Goal: Task Accomplishment & Management: Use online tool/utility

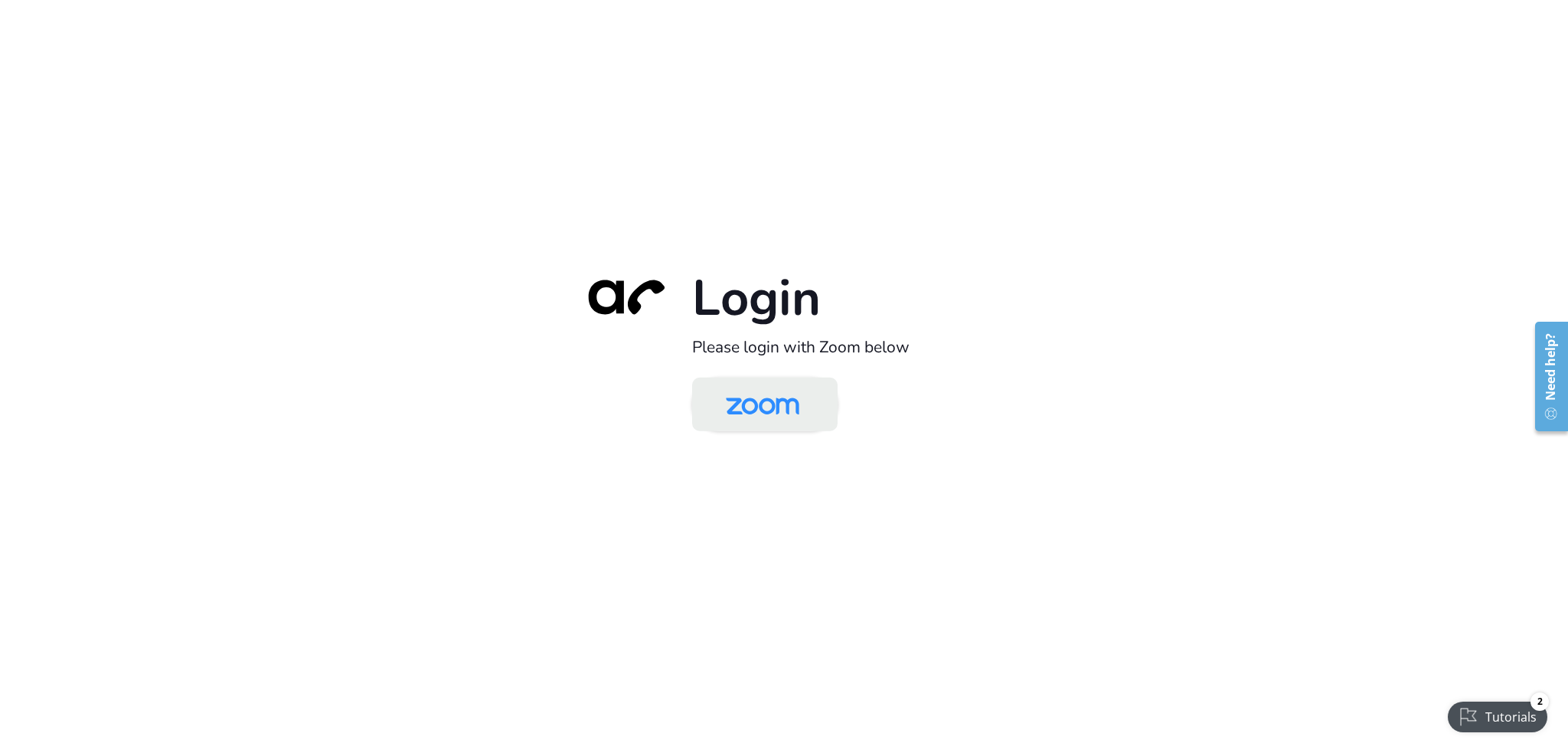
drag, startPoint x: 762, startPoint y: 403, endPoint x: 715, endPoint y: 403, distance: 47.0
click at [762, 403] on img at bounding box center [763, 405] width 105 height 50
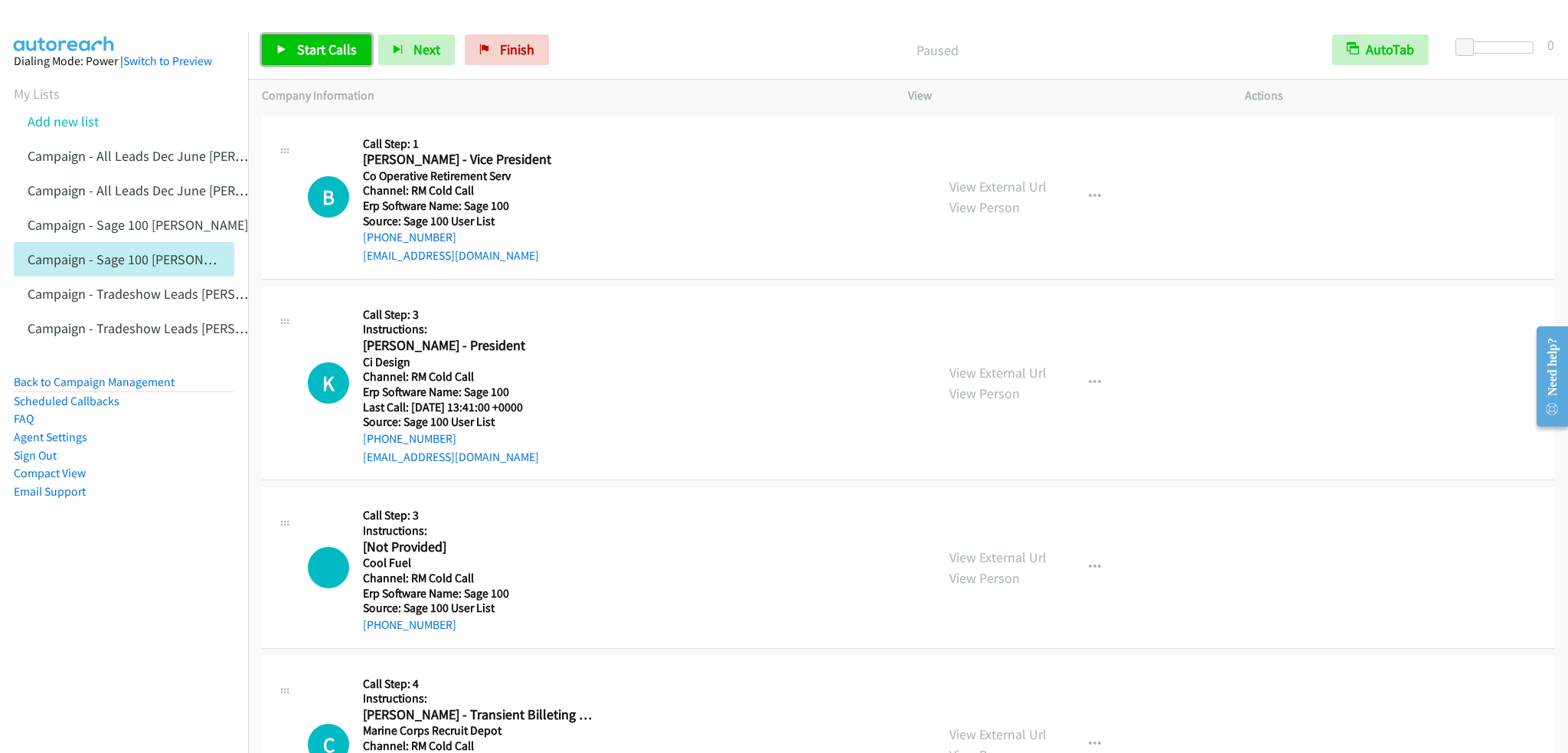
click at [292, 52] on link "Start Calls" at bounding box center [317, 50] width 109 height 31
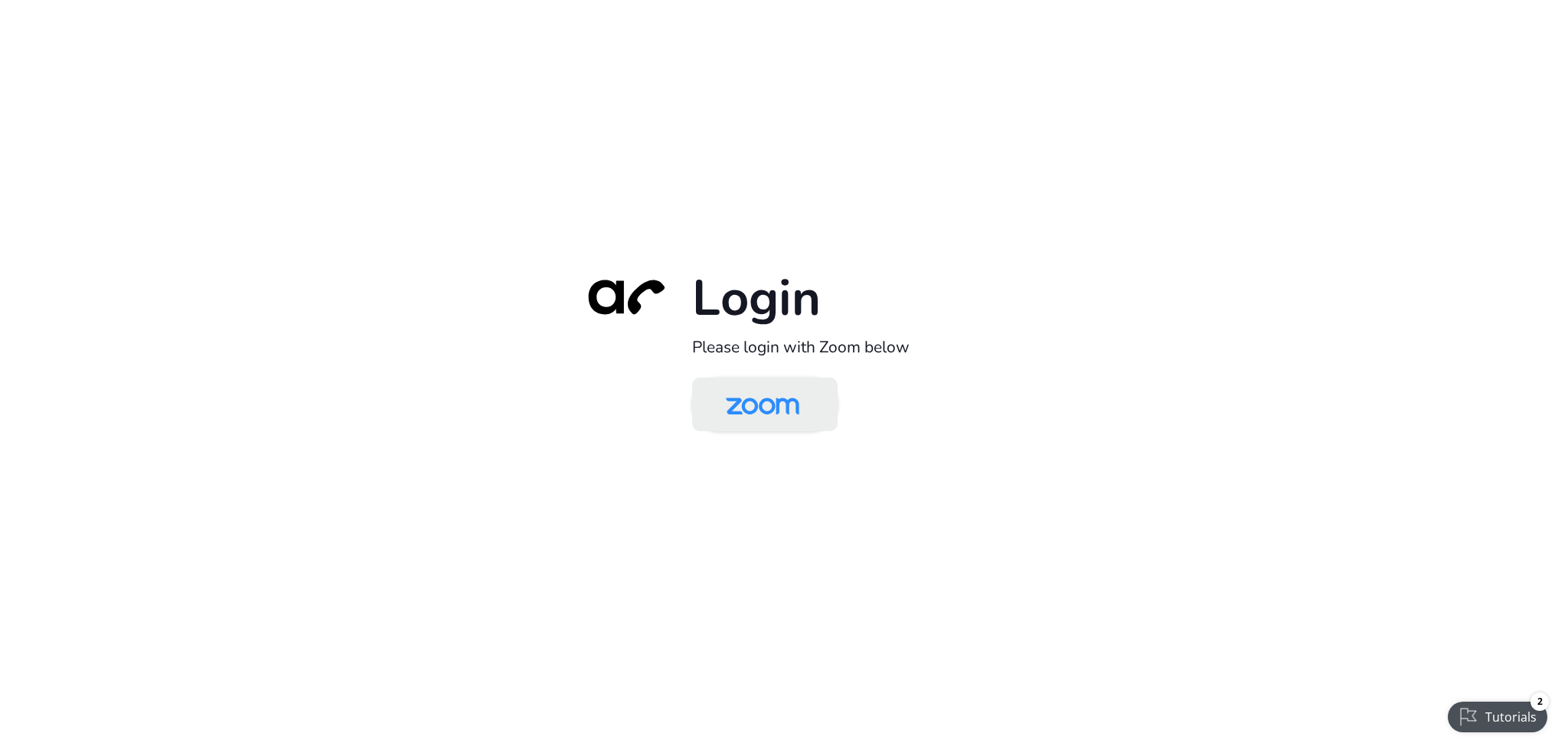
click at [794, 411] on img at bounding box center [763, 405] width 105 height 50
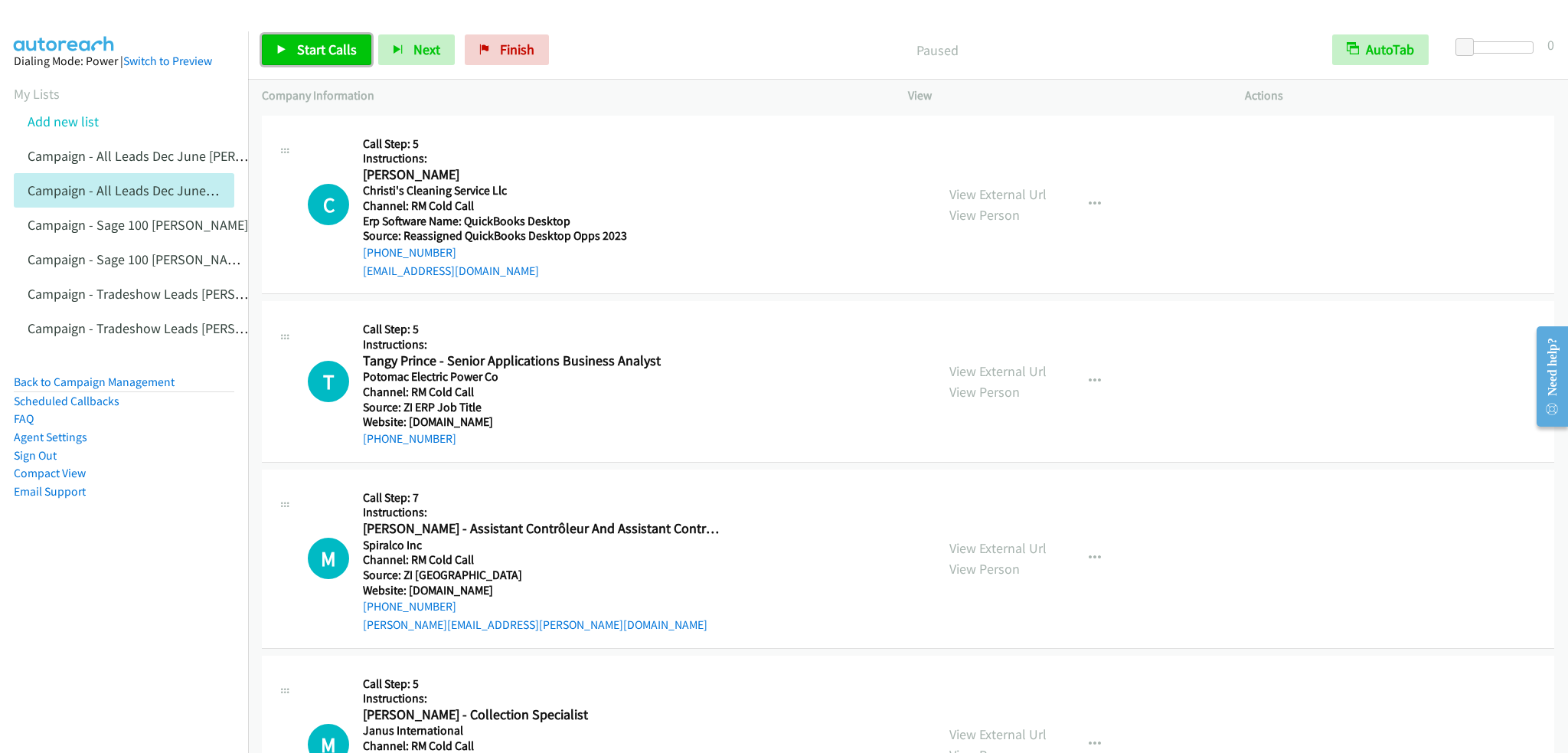
click at [337, 60] on link "Start Calls" at bounding box center [317, 50] width 109 height 31
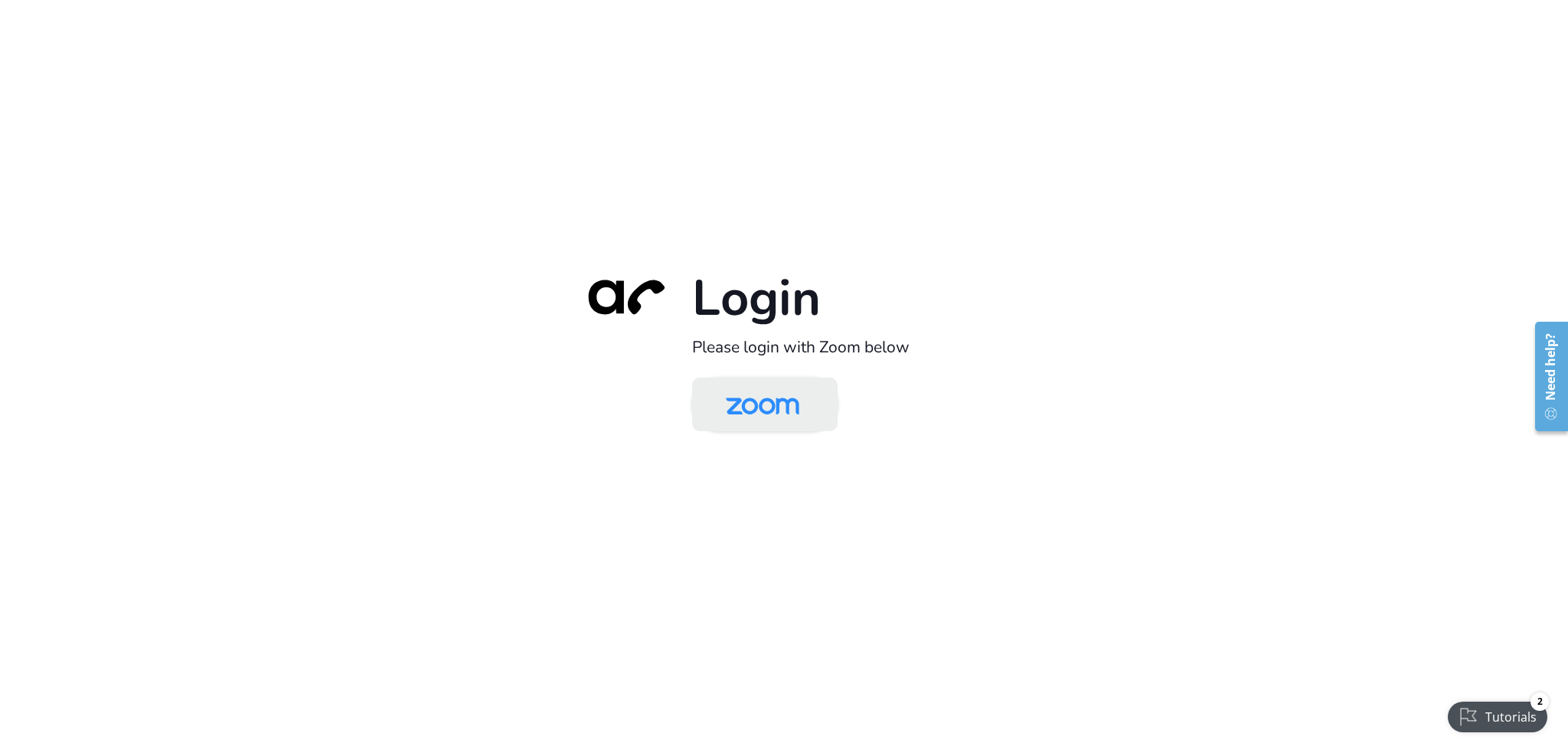
click at [797, 400] on img at bounding box center [763, 405] width 105 height 50
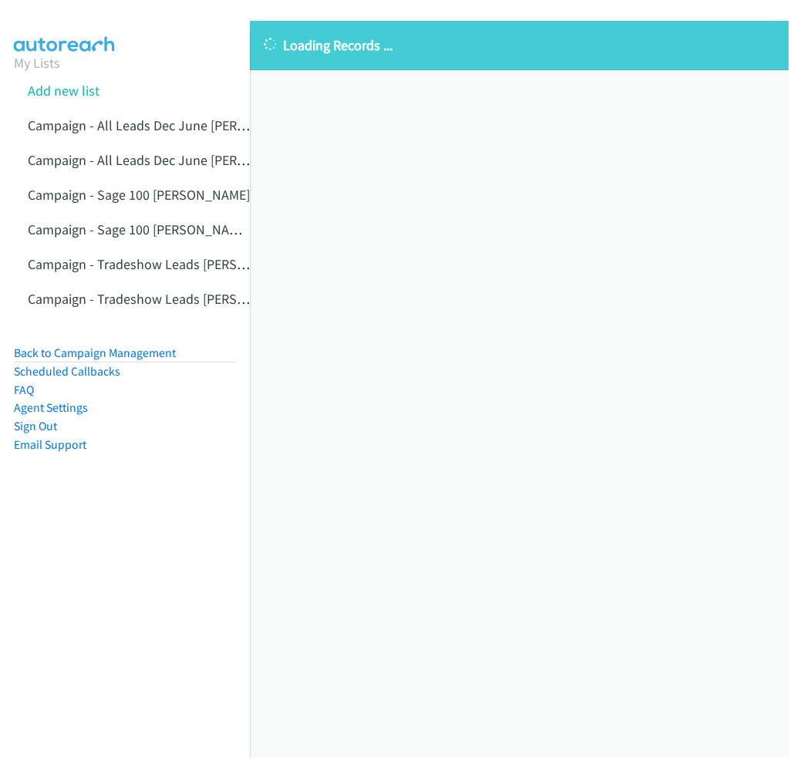
click at [762, 275] on div "Loading Records ... Sorry, something went wrong please try again." at bounding box center [519, 389] width 539 height 737
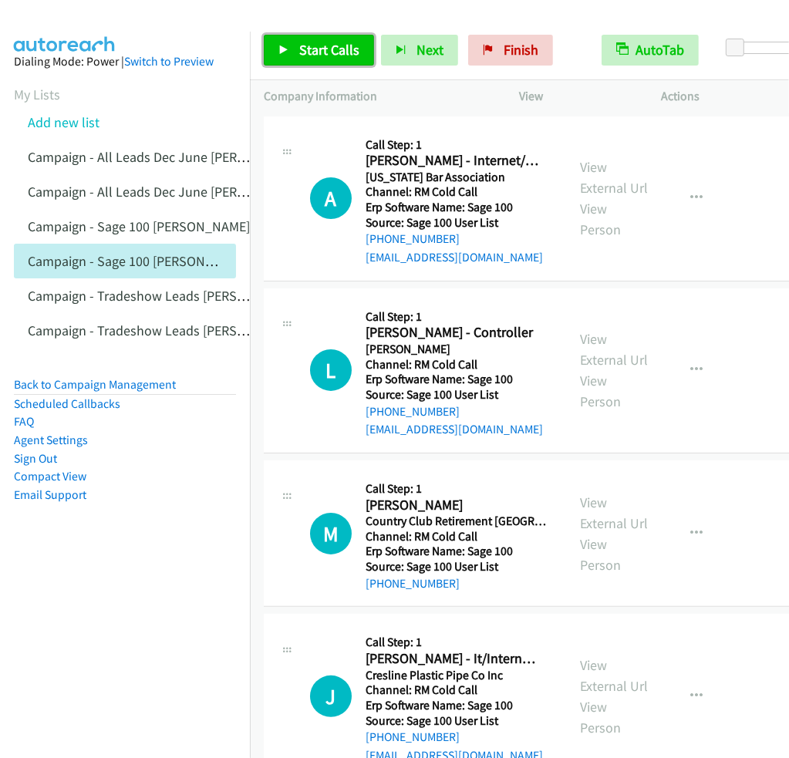
click at [281, 48] on icon at bounding box center [283, 50] width 11 height 11
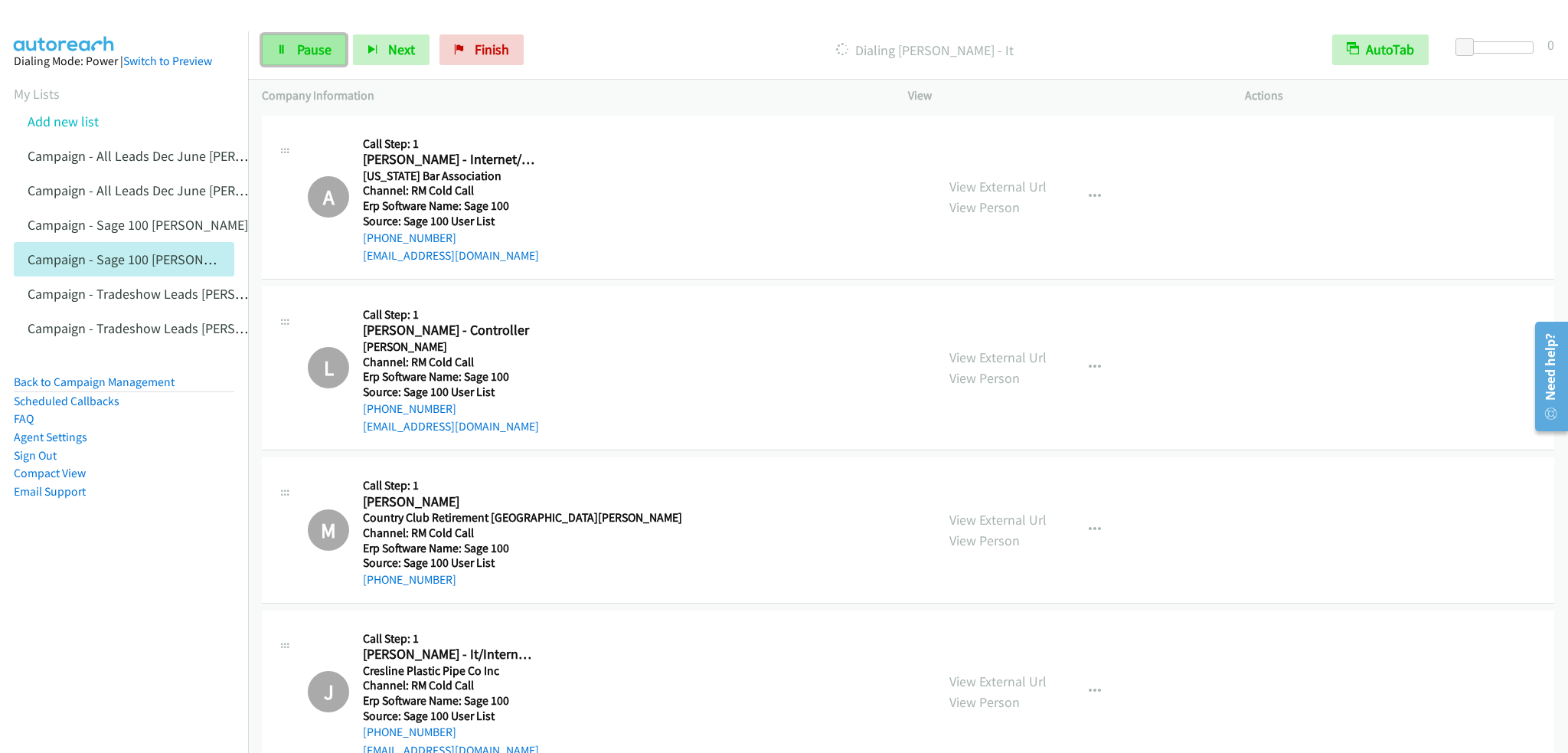
click at [319, 53] on span "Pause" at bounding box center [314, 50] width 35 height 18
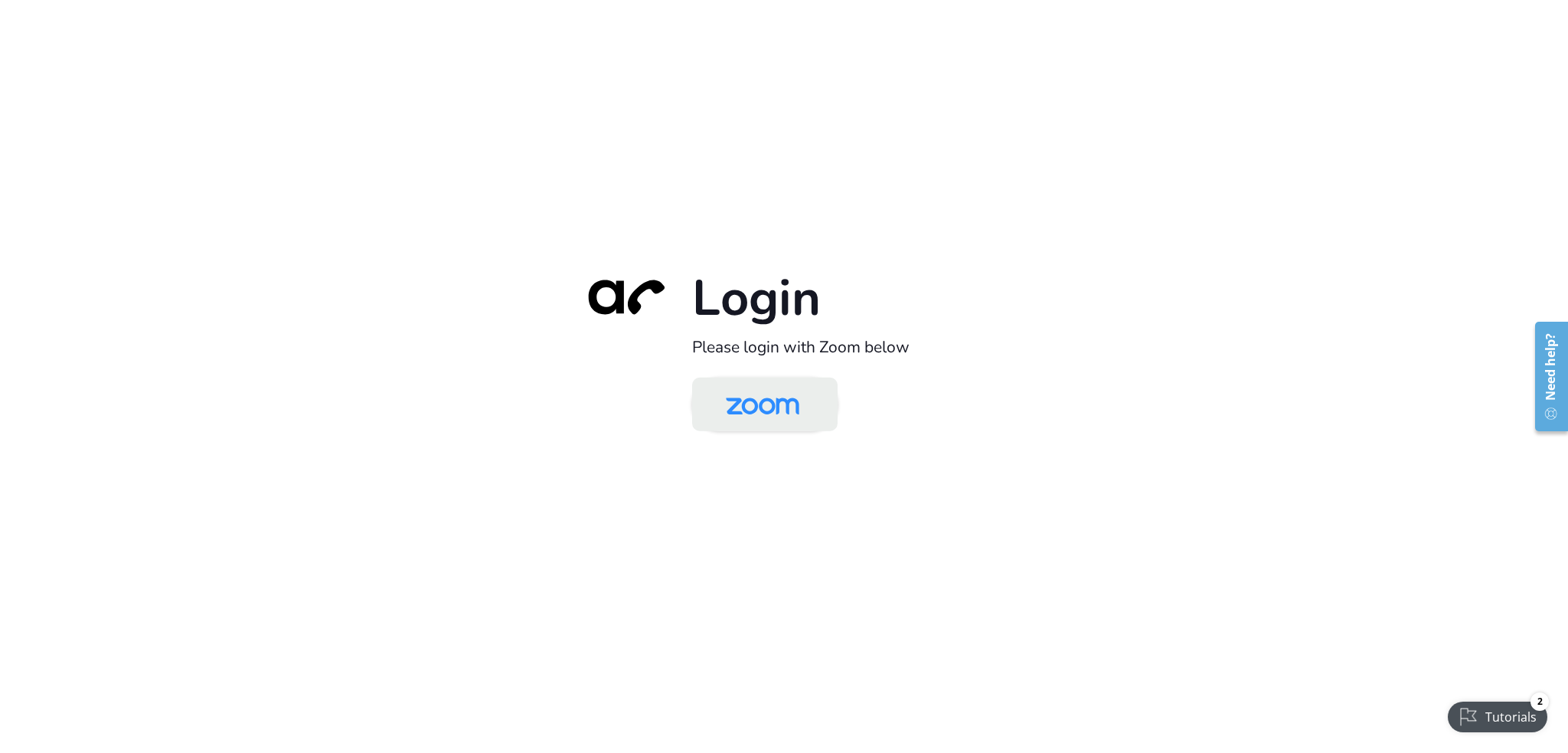
click at [770, 401] on img at bounding box center [763, 405] width 105 height 50
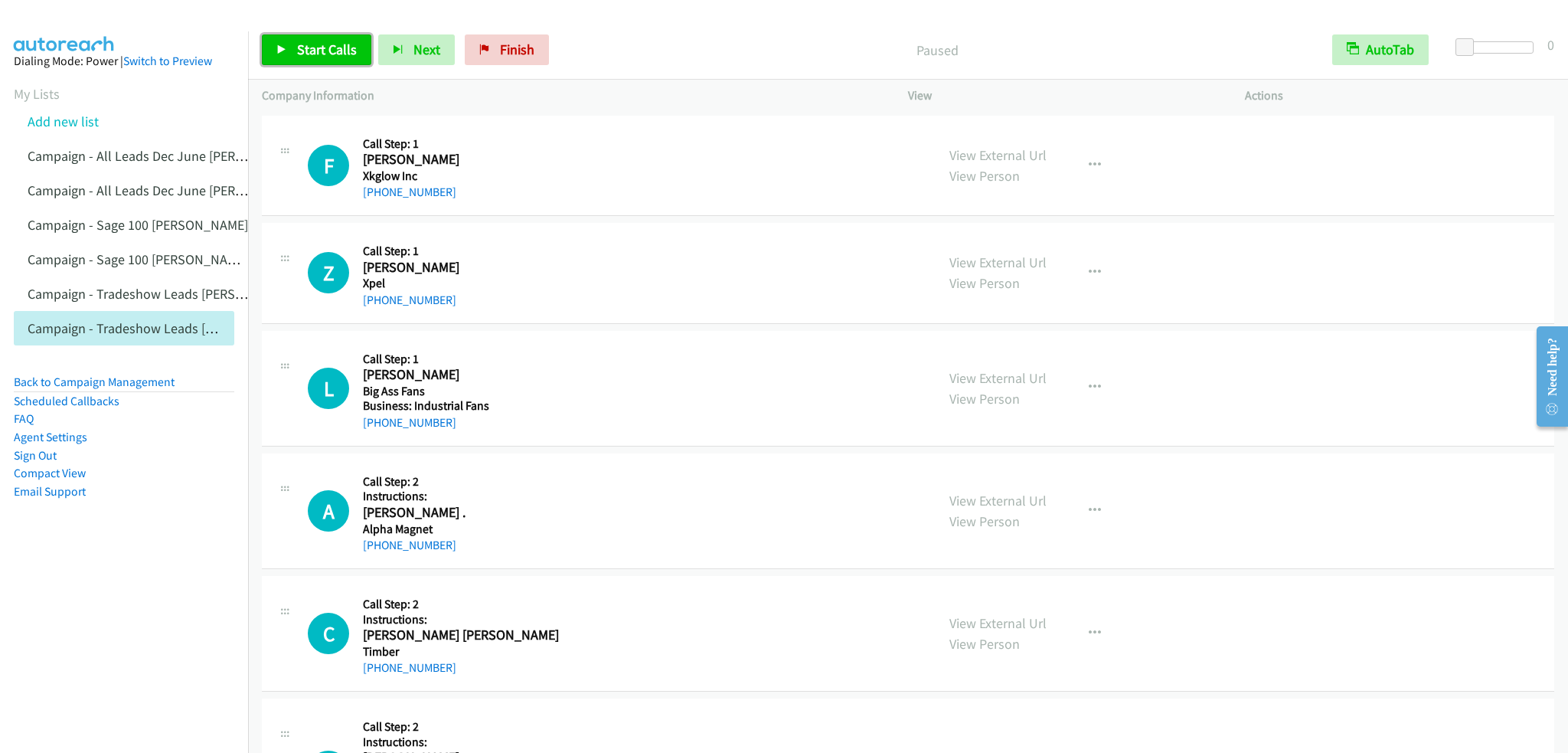
click at [340, 50] on span "Start Calls" at bounding box center [327, 50] width 60 height 18
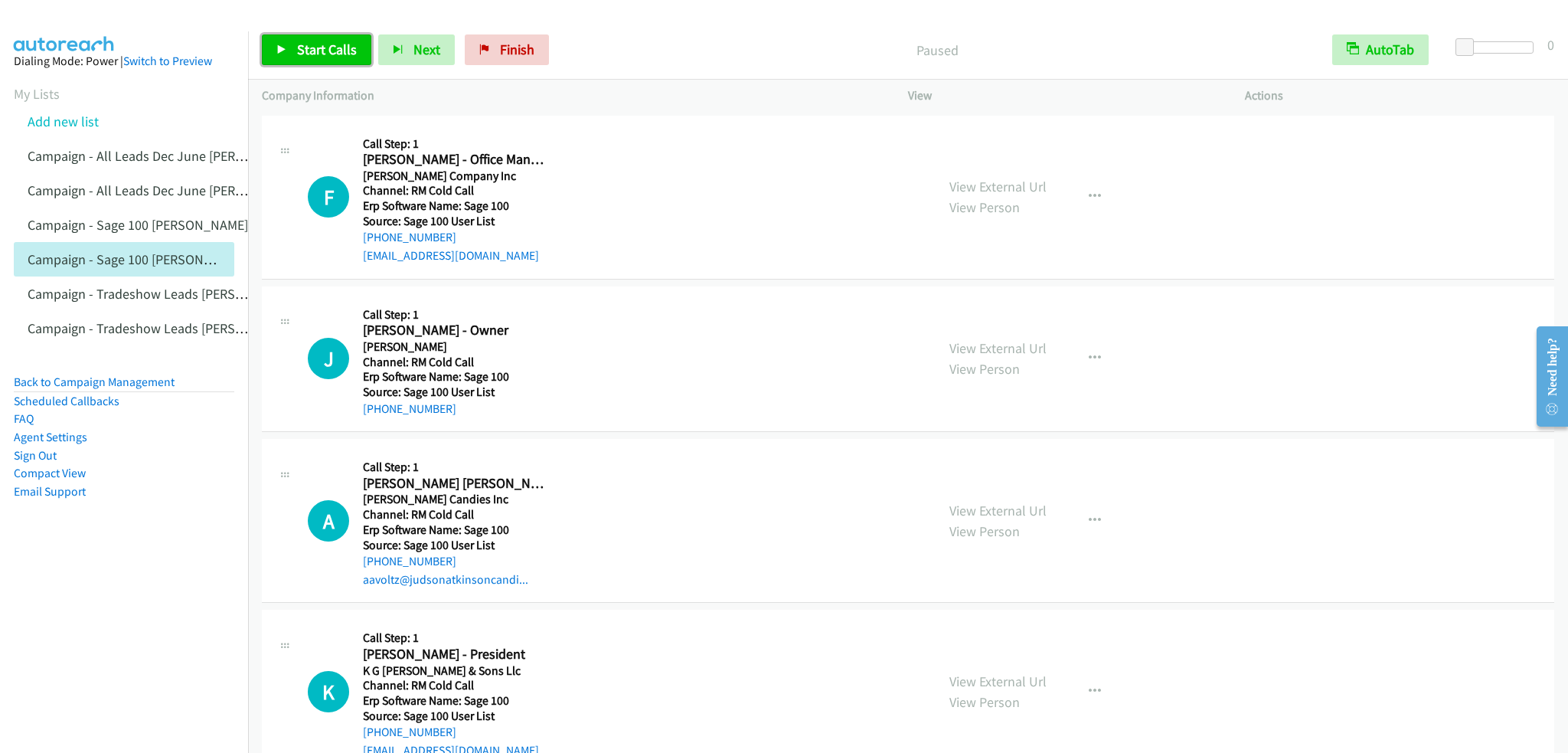
click at [291, 44] on link "Start Calls" at bounding box center [317, 50] width 109 height 31
